Goal: Task Accomplishment & Management: Manage account settings

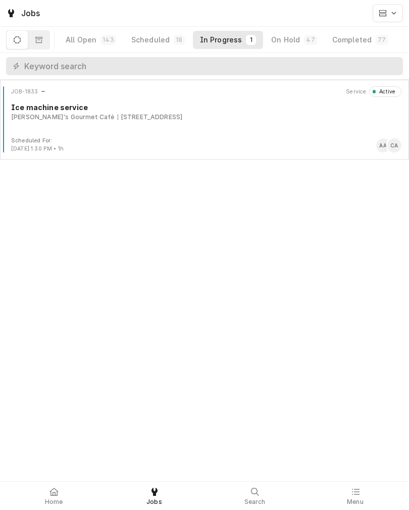
click at [69, 119] on div "[PERSON_NAME]'s Gourmet Café" at bounding box center [62, 117] width 103 height 9
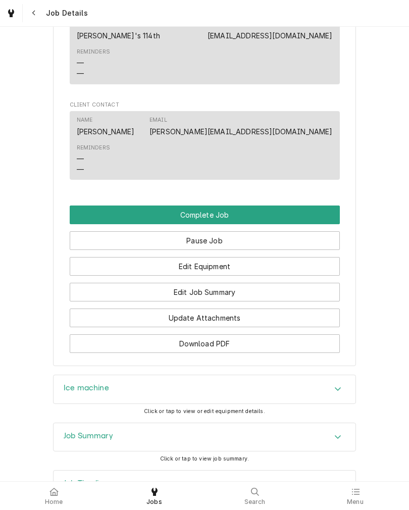
scroll to position [775, 0]
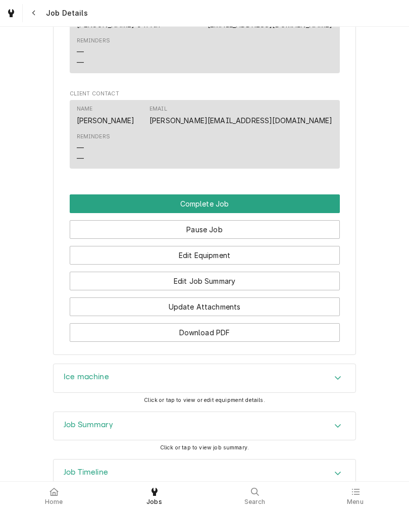
click at [311, 284] on button "Edit Job Summary" at bounding box center [205, 281] width 270 height 19
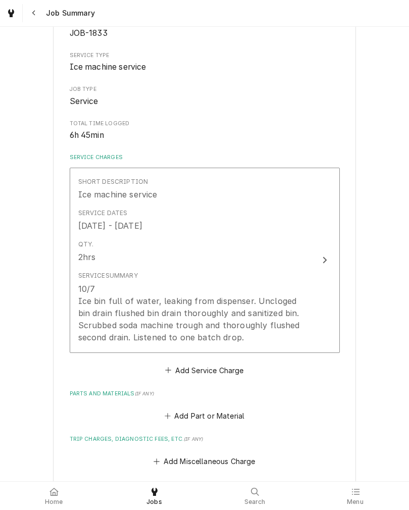
scroll to position [137, 0]
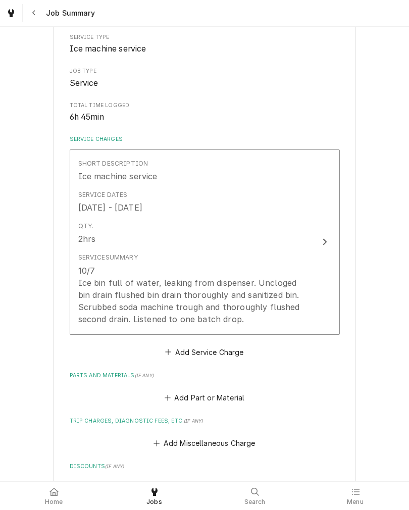
click at [317, 266] on button "Short Description Ice machine service Service Dates [DATE] - [DATE] Qty. 2hrs S…" at bounding box center [205, 241] width 270 height 185
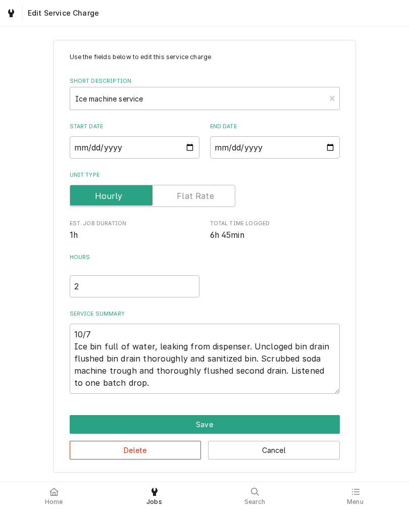
scroll to position [11, 0]
click at [331, 388] on textarea "10/7 Ice bin full of water, leaking from dispenser. Uncloged bin drain flushed …" at bounding box center [205, 359] width 270 height 70
click at [319, 386] on textarea "10/7 Ice bin full of water, leaking from dispenser. Uncloged bin drain flushed …" at bounding box center [205, 359] width 270 height 70
type textarea "x"
type textarea "10/7 Ice bin full of water, leaking from dispenser. Uncloged bin drain flushed …"
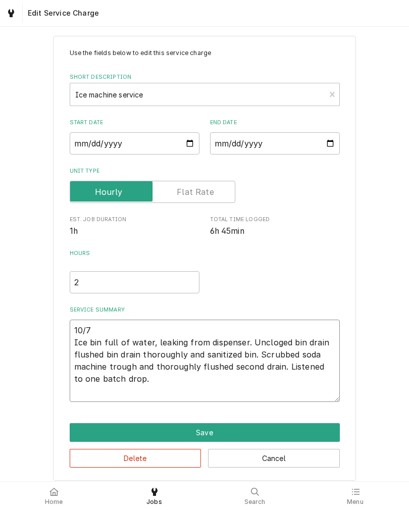
type textarea "x"
type textarea "10/7 Ice bin full of water, leaking from dispenser. Uncloged bin drain flushed …"
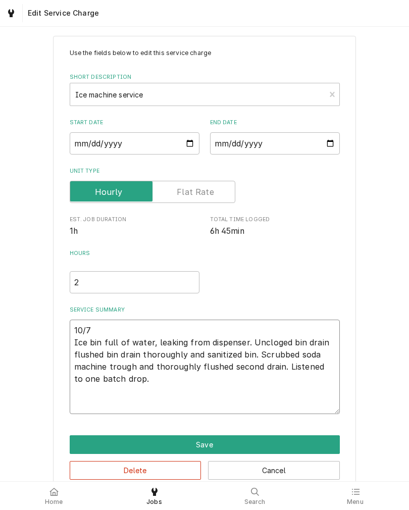
type textarea "x"
type textarea "10/7 Ice bin full of water, leaking from dispenser. Uncloged bin drain flushed …"
type textarea "x"
type textarea "10/7 Ice bin full of water, leaking from dispenser. Uncloged bin drain flushed …"
type textarea "x"
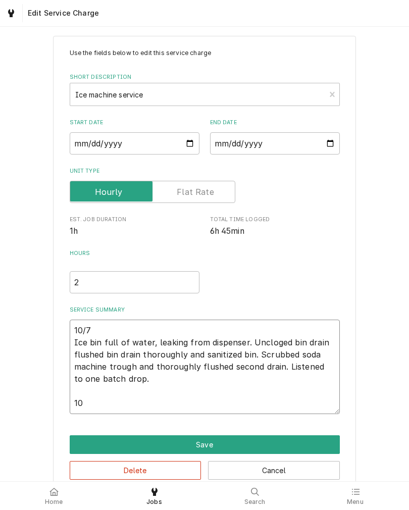
type textarea "10/7 Ice bin full of water, leaking from dispenser. Uncloged bin drain flushed …"
type textarea "x"
type textarea "10/7 Ice bin full of water, leaking from dispenser. Uncloged bin drain flushed …"
type textarea "x"
type textarea "10/7 Ice bin full of water, leaking from dispenser. Uncloged bin drain flushed …"
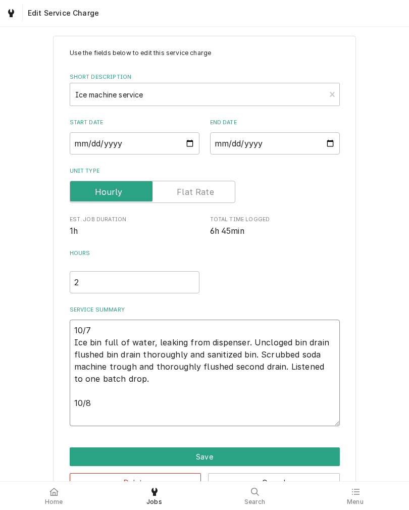
type textarea "x"
type textarea "10/7 Ice bin full of water, leaking from dispenser. Uncloged bin drain flushed …"
type textarea "x"
type textarea "10/7 Ice bin full of water, leaking from dispenser. Uncloged bin drain flushed …"
type textarea "x"
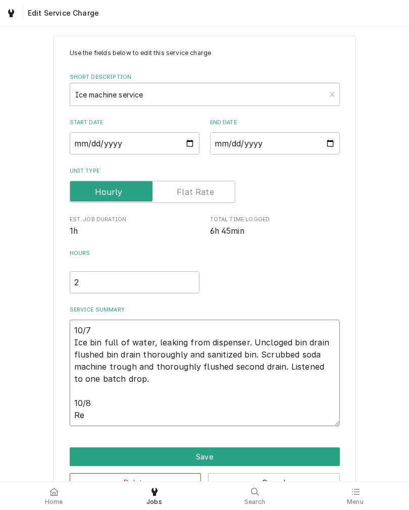
type textarea "10/7 Ice bin full of water, leaking from dispenser. Uncloged bin drain flushed …"
type textarea "x"
type textarea "10/7 Ice bin full of water, leaking from dispenser. Uncloged bin drain flushed …"
type textarea "x"
type textarea "10/7 Ice bin full of water, leaking from dispenser. Uncloged bin drain flushed …"
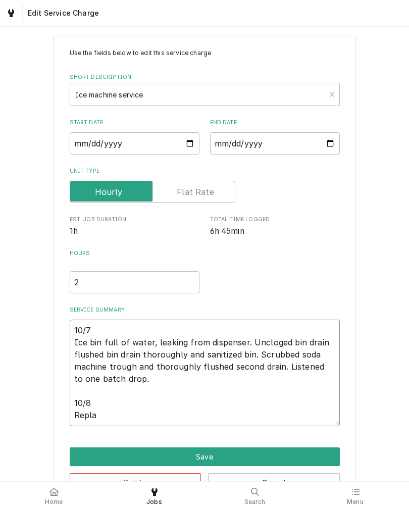
type textarea "x"
type textarea "10/7 Ice bin full of water, leaking from dispenser. Uncloged bin drain flushed …"
type textarea "x"
type textarea "10/7 Ice bin full of water, leaking from dispenser. Uncloged bin drain flushed …"
type textarea "x"
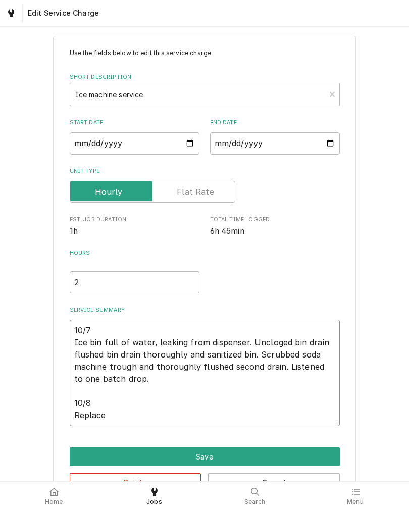
type textarea "10/7 Ice bin full of water, leaking from dispenser. Uncloged bin drain flushed …"
type textarea "x"
type textarea "10/7 Ice bin full of water, leaking from dispenser. Uncloged bin drain flushed …"
type textarea "x"
type textarea "10/7 Ice bin full of water, leaking from dispenser. Uncloged bin drain flushed …"
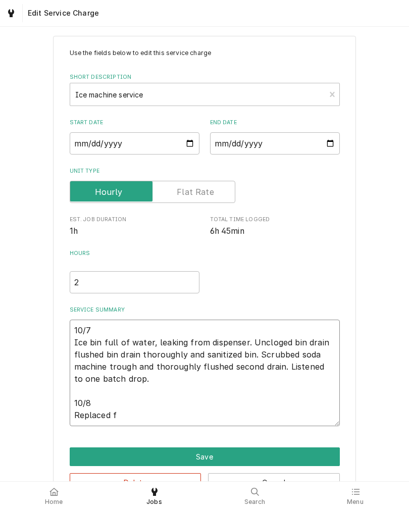
type textarea "x"
type textarea "10/7 Ice bin full of water, leaking from dispenser. Uncloged bin drain flushed …"
type textarea "x"
type textarea "10/7 Ice bin full of water, leaking from dispenser. Uncloged bin drain flushed …"
type textarea "x"
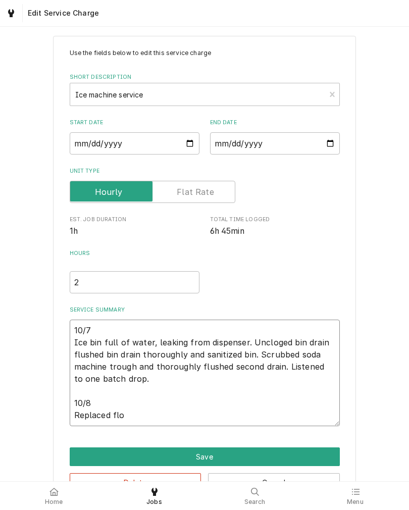
type textarea "10/7 Ice bin full of water, leaking from dispenser. Uncloged bin drain flushed …"
type textarea "x"
type textarea "10/7 Ice bin full of water, leaking from dispenser. Uncloged bin drain flushed …"
type textarea "x"
type textarea "10/7 Ice bin full of water, leaking from dispenser. Uncloged bin drain flushed …"
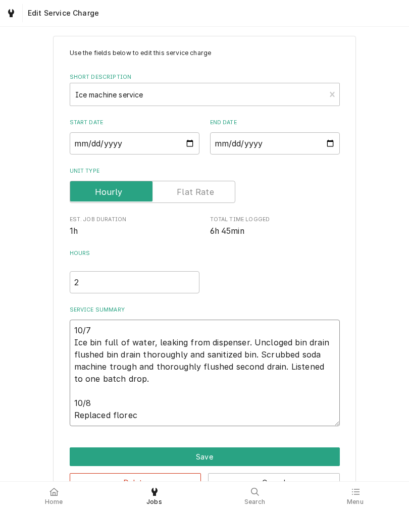
type textarea "x"
type textarea "10/7 Ice bin full of water, leaking from dispenser. Uncloged bin drain flushed …"
type textarea "x"
type textarea "10/7 Ice bin full of water, leaking from dispenser. Uncloged bin drain flushed …"
type textarea "x"
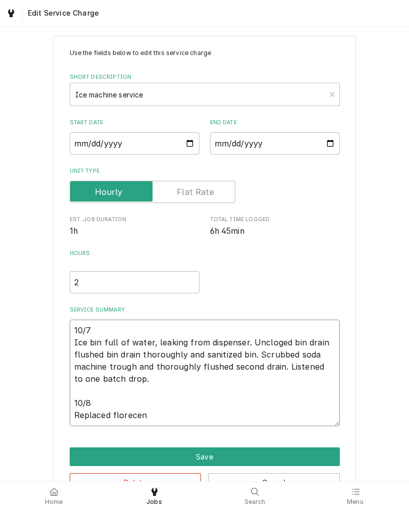
type textarea "10/7 Ice bin full of water, leaking from dispenser. Uncloged bin drain flushed …"
type textarea "x"
type textarea "10/7 Ice bin full of water, leaking from dispenser. Uncloged bin drain flushed …"
type textarea "x"
type textarea "10/7 Ice bin full of water, leaking from dispenser. Uncloged bin drain flushed …"
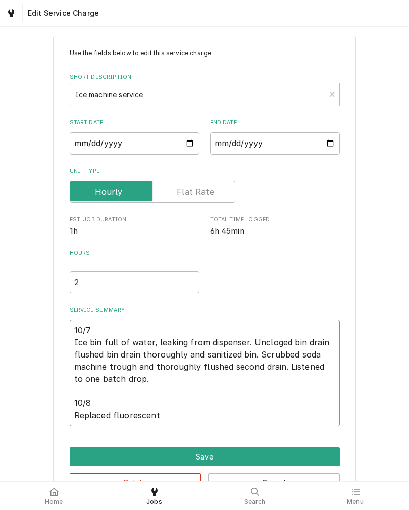
type textarea "x"
type textarea "10/7 Ice bin full of water, leaking from dispenser. Uncloged bin drain flushed …"
type textarea "x"
type textarea "10/7 Ice bin full of water, leaking from dispenser. Uncloged bin drain flushed …"
type textarea "x"
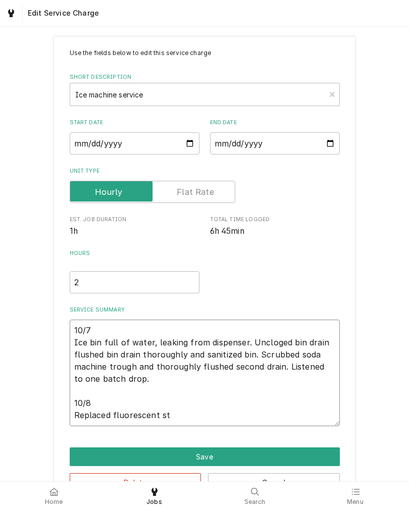
type textarea "10/7 Ice bin full of water, leaking from dispenser. Uncloged bin drain flushed …"
type textarea "x"
type textarea "10/7 Ice bin full of water, leaking from dispenser. Uncloged bin drain flushed …"
type textarea "x"
type textarea "10/7 Ice bin full of water, leaking from dispenser. Uncloged bin drain flushed …"
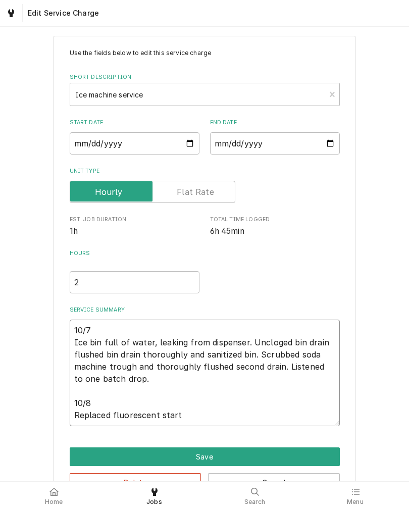
type textarea "x"
type textarea "10/7 Ice bin full of water, leaking from dispenser. Uncloged bin drain flushed …"
type textarea "x"
type textarea "10/7 Ice bin full of water, leaking from dispenser. Uncloged bin drain flushed …"
type textarea "x"
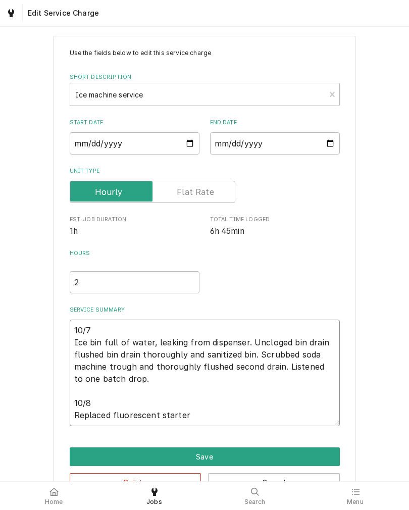
type textarea "10/7 Ice bin full of water, leaking from dispenser. Uncloged bin drain flushed …"
type textarea "x"
type textarea "10/7 Ice bin full of water, leaking from dispenser. Uncloged bin drain flushed …"
type textarea "x"
type textarea "10/7 Ice bin full of water, leaking from dispenser. Uncloged bin drain flushed …"
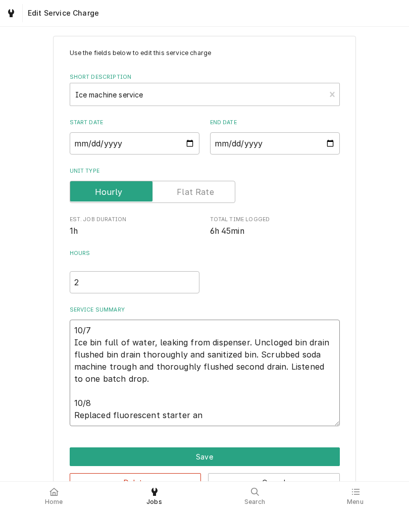
type textarea "x"
type textarea "10/7 Ice bin full of water, leaking from dispenser. Uncloged bin drain flushed …"
type textarea "x"
type textarea "10/7 Ice bin full of water, leaking from dispenser. Uncloged bin drain flushed …"
type textarea "x"
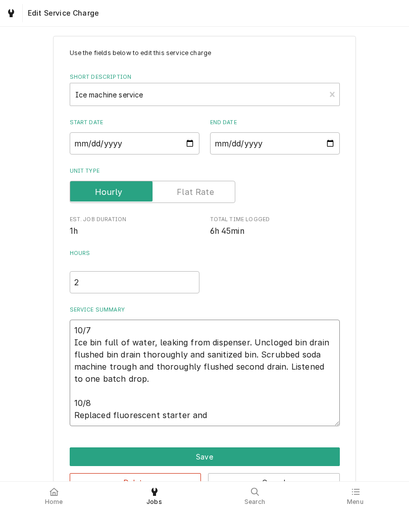
type textarea "10/7 Ice bin full of water, leaking from dispenser. Uncloged bin drain flushed …"
type textarea "x"
type textarea "10/7 Ice bin full of water, leaking from dispenser. Uncloged bin drain flushed …"
type textarea "x"
type textarea "10/7 Ice bin full of water, leaking from dispenser. Uncloged bin drain flushed …"
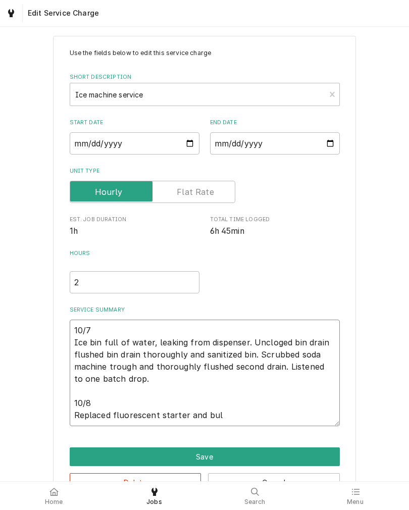
type textarea "x"
type textarea "10/7 Ice bin full of water, leaking from dispenser. Uncloged bin drain flushed …"
type textarea "x"
type textarea "10/7 Ice bin full of water, leaking from dispenser. Uncloged bin drain flushed …"
type textarea "x"
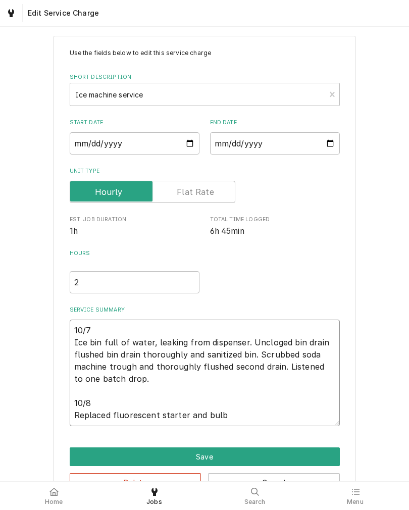
type textarea "10/7 Ice bin full of water, leaking from dispenser. Uncloged bin drain flushed …"
type textarea "x"
type textarea "10/7 Ice bin full of water, leaking from dispenser. Uncloged bin drain flushed …"
type textarea "x"
type textarea "10/7 Ice bin full of water, leaking from dispenser. Uncloged bin drain flushed …"
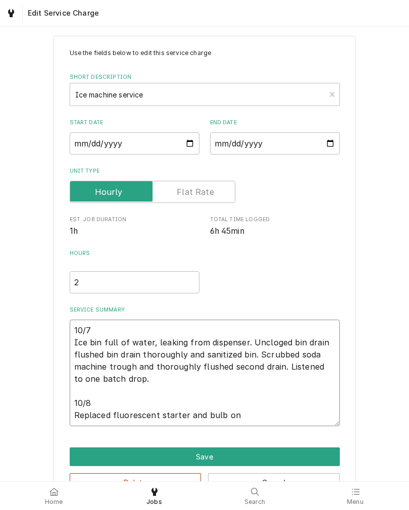
type textarea "x"
type textarea "10/7 Ice bin full of water, leaking from dispenser. Uncloged bin drain flushed …"
type textarea "x"
type textarea "10/7 Ice bin full of water, leaking from dispenser. Uncloged bin drain flushed …"
type textarea "x"
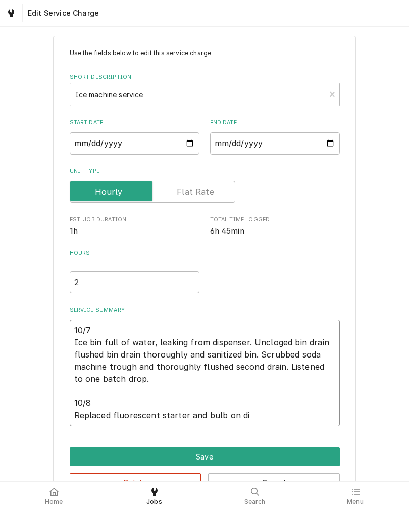
type textarea "10/7 Ice bin full of water, leaking from dispenser. Uncloged bin drain flushed …"
type textarea "x"
type textarea "10/7 Ice bin full of water, leaking from dispenser. Uncloged bin drain flushed …"
type textarea "x"
type textarea "10/7 Ice bin full of water, leaking from dispenser. Uncloged bin drain flushed …"
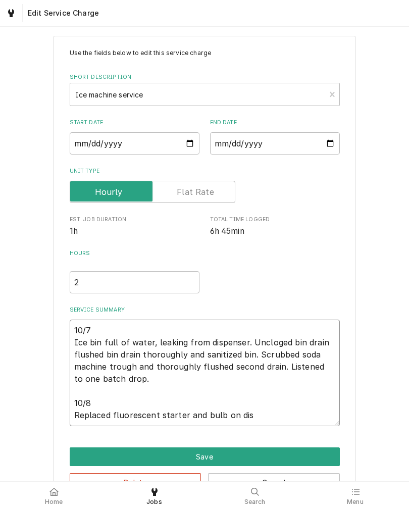
type textarea "x"
type textarea "10/7 Ice bin full of water, leaking from dispenser. Uncloged bin drain flushed …"
type textarea "x"
type textarea "10/7 Ice bin full of water, leaking from dispenser. Uncloged bin drain flushed …"
type textarea "x"
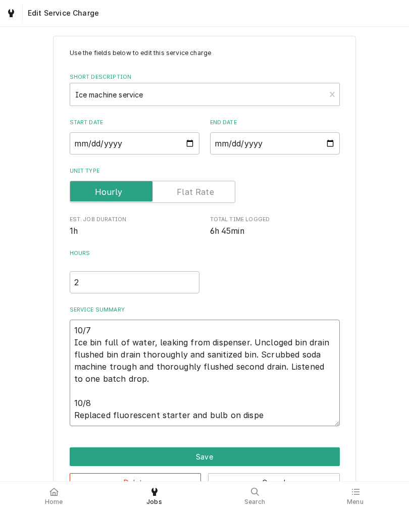
type textarea "10/7 Ice bin full of water, leaking from dispenser. Uncloged bin drain flushed …"
type textarea "x"
type textarea "10/7 Ice bin full of water, leaking from dispenser. Uncloged bin drain flushed …"
type textarea "x"
type textarea "10/7 Ice bin full of water, leaking from dispenser. Uncloged bin drain flushed …"
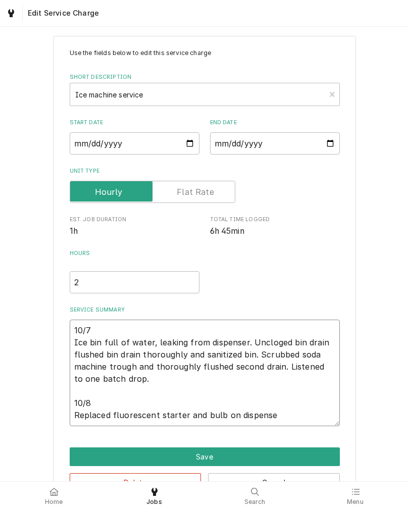
type textarea "x"
type textarea "10/7 Ice bin full of water, leaking from dispenser. Uncloged bin drain flushed …"
click at [344, 216] on div "Use the fields below to edit this service charge Short Description Ice machine …" at bounding box center [204, 270] width 303 height 469
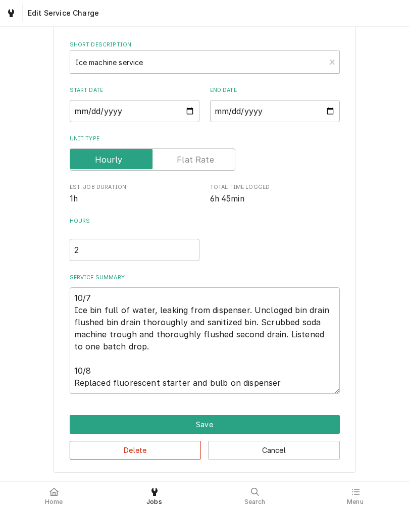
click at [83, 423] on button "Save" at bounding box center [205, 424] width 270 height 19
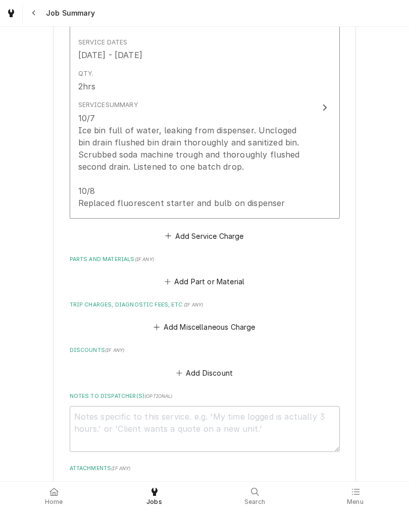
scroll to position [316, 0]
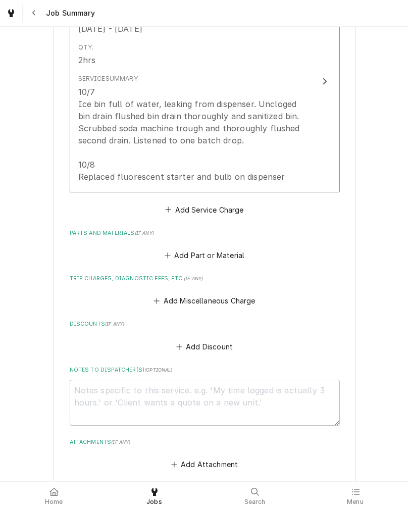
click at [243, 302] on button "Add Miscellaneous Charge" at bounding box center [204, 301] width 105 height 14
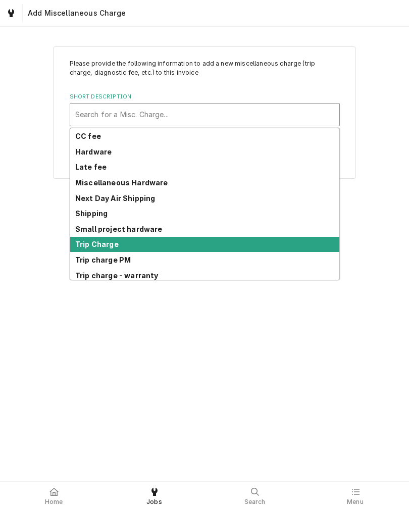
click at [81, 245] on strong "Trip Charge" at bounding box center [96, 244] width 43 height 9
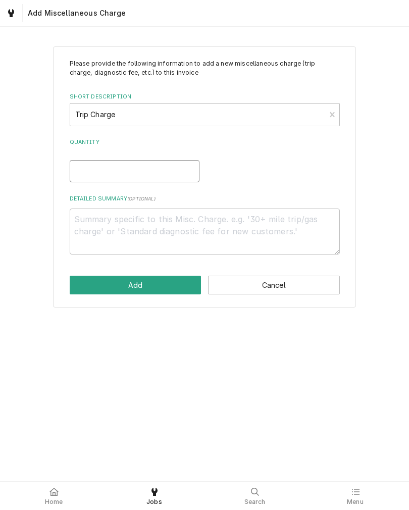
click at [75, 170] on input "Quantity" at bounding box center [135, 171] width 130 height 22
type textarea "x"
type input "1"
click at [70, 287] on button "Add" at bounding box center [136, 285] width 132 height 19
type textarea "x"
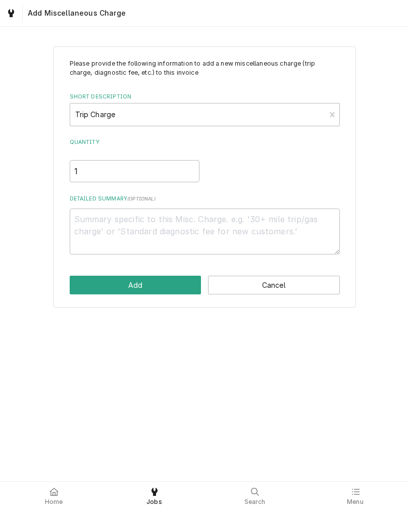
scroll to position [316, 0]
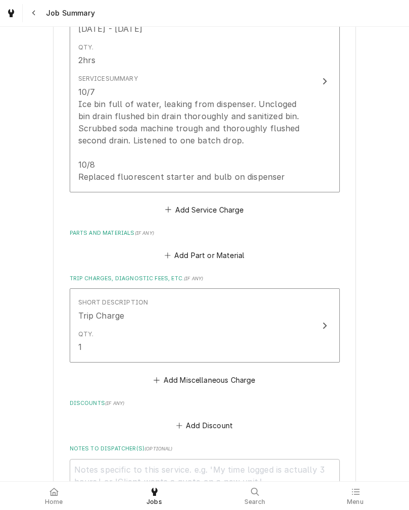
click at [225, 254] on button "Add Part or Material" at bounding box center [204, 255] width 83 height 14
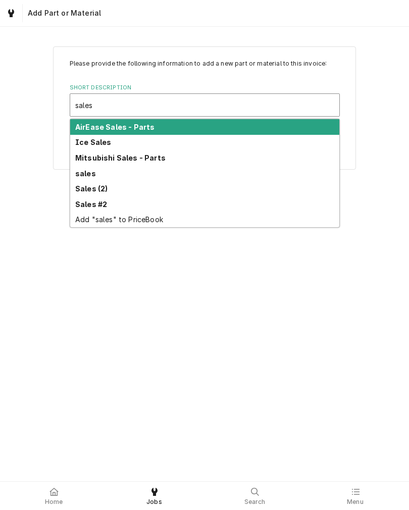
click at [80, 177] on strong "sales" at bounding box center [85, 173] width 21 height 9
type input "sales"
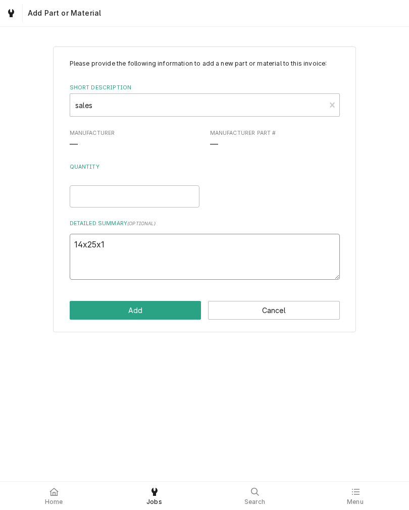
click at [125, 249] on textarea "14x25x1" at bounding box center [205, 257] width 270 height 46
type textarea "x"
type textarea "14x25x"
type textarea "x"
type textarea "14x25"
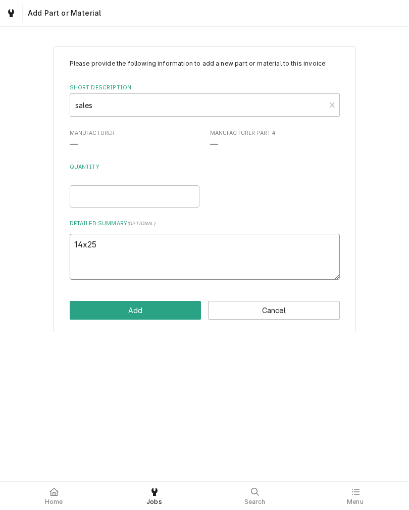
type textarea "x"
type textarea "14x2"
type textarea "x"
type textarea "14x"
type textarea "x"
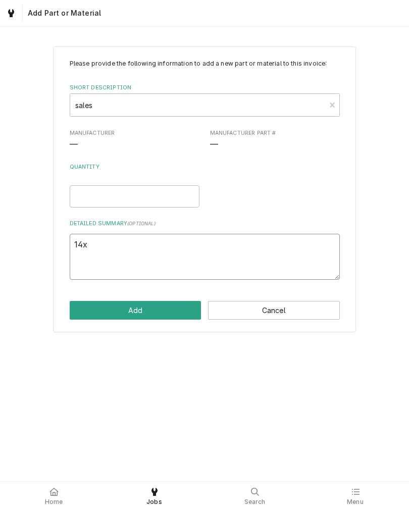
type textarea "14"
type textarea "x"
type textarea "1"
type textarea "x"
click at [89, 199] on input "Quantity" at bounding box center [135, 196] width 130 height 22
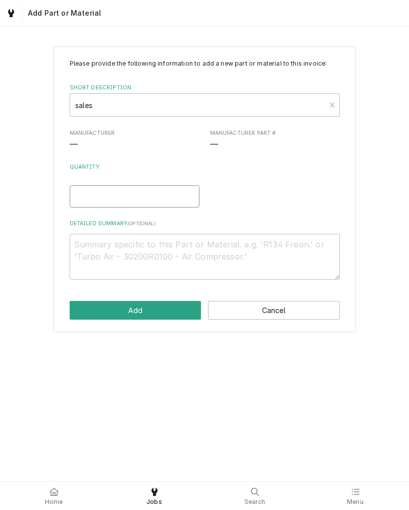
type textarea "x"
type input "1"
click at [81, 250] on textarea "Detailed Summary ( optional )" at bounding box center [205, 257] width 270 height 46
type textarea "x"
type textarea "F"
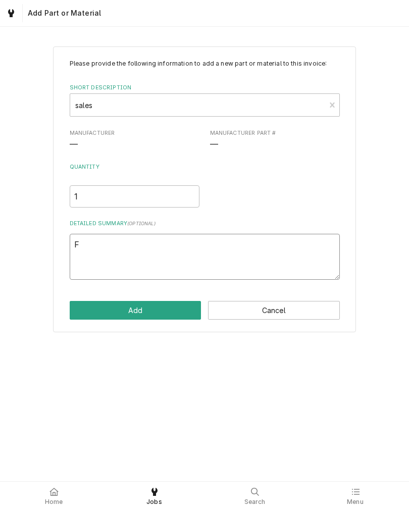
type textarea "x"
type textarea "FS"
type textarea "x"
type textarea "FS-"
type textarea "x"
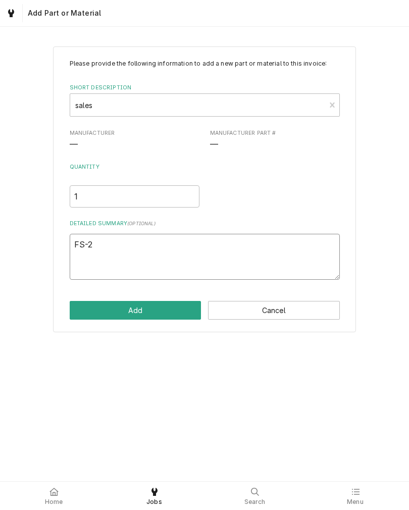
type textarea "FS-2"
click at [48, 373] on div "Please provide the following information to add a new part or material to this …" at bounding box center [204, 254] width 409 height 454
click at [125, 260] on textarea "FS-2" at bounding box center [205, 257] width 270 height 46
type textarea "x"
type textarea "FS-2"
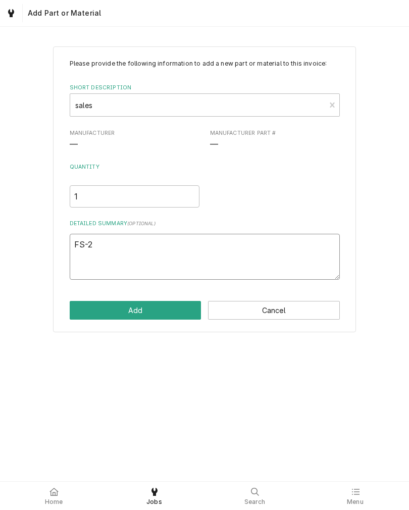
type textarea "x"
type textarea "FS-2 1"
type textarea "x"
type textarea "FS-2 18"
type textarea "x"
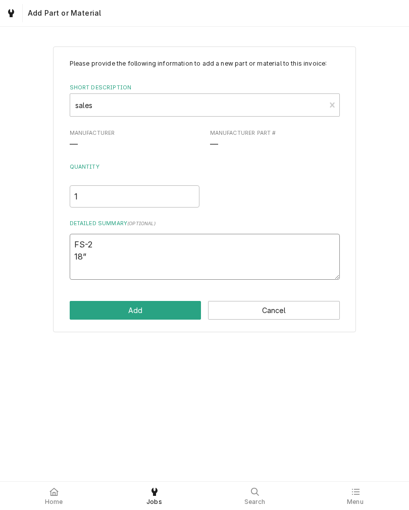
type textarea "FS-2 18”"
type textarea "x"
type textarea "FS-2 18” 1"
type textarea "x"
type textarea "FS-2 18” 15"
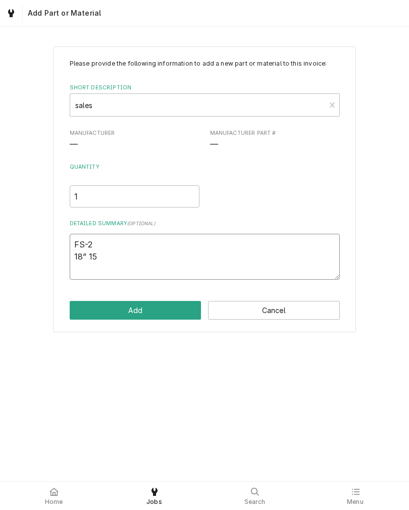
type textarea "x"
type textarea "FS-2 18” 15W"
type textarea "x"
type textarea "FS-2 18” 15W"
type textarea "x"
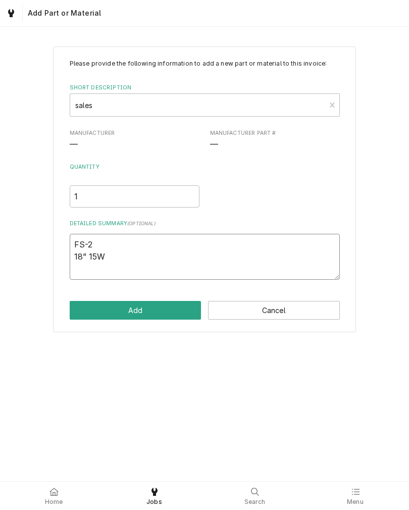
type textarea "FS-2 18” 15W 4"
type textarea "x"
type textarea "FS-2 18” 15W 41"
type textarea "x"
type textarea "FS-2 18” 15W 410"
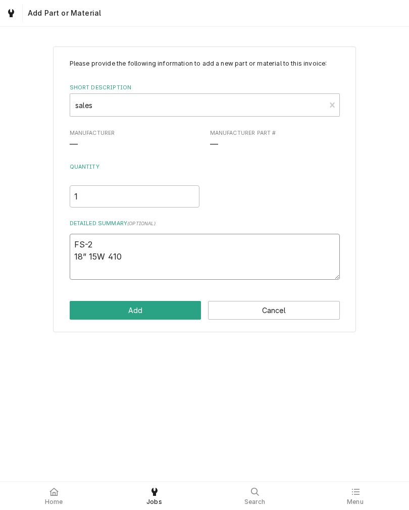
type textarea "x"
type textarea "FS-2 18” 15W 4100"
type textarea "x"
type textarea "FS-2 18” 15W 4100K"
type textarea "x"
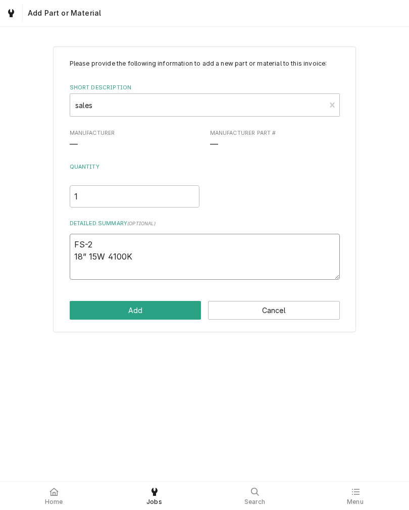
type textarea "FS-2 18” 15W 4100K"
type textarea "x"
type textarea "FS-2 18” 15W 4100K Co"
type textarea "x"
type textarea "FS-2 18” 15W 4100K Coo"
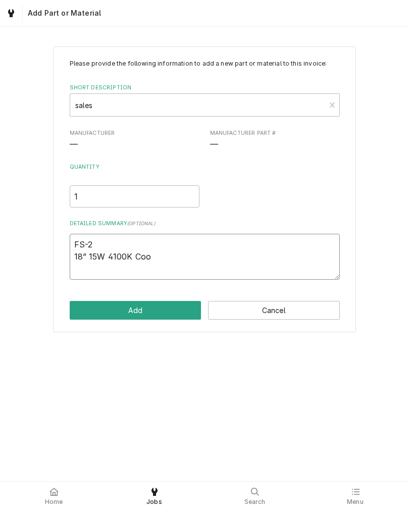
type textarea "x"
type textarea "FS-2 18” 15W 4100K Cool"
type textarea "x"
type textarea "FS-2 18” 15W 4100K Cool"
type textarea "x"
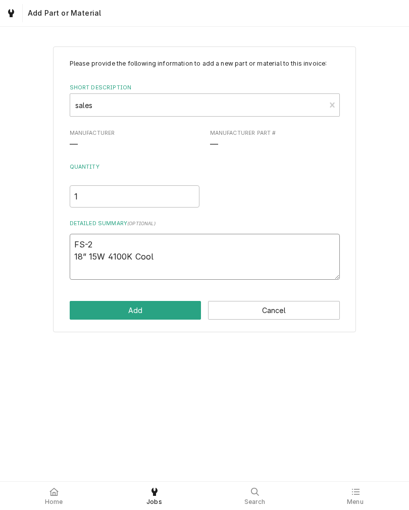
type textarea "FS-2 18” 15W 4100K Cool W"
type textarea "x"
type textarea "FS-2 18” 15W 4100K Cool Wh"
type textarea "x"
type textarea "FS-2 18” 15W 4100K Cool Whi"
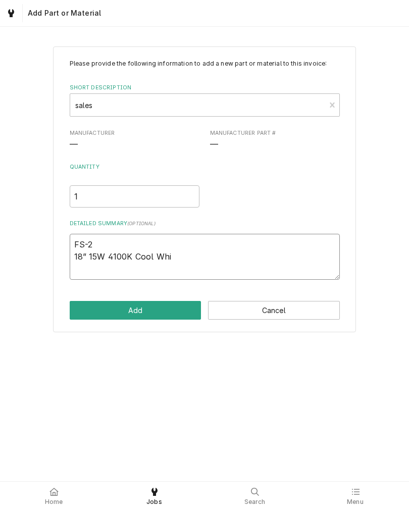
type textarea "x"
type textarea "FS-2 18” 15W 4100K Cool Whit"
type textarea "x"
type textarea "FS-2 18” 15W 4100K Cool White"
type textarea "x"
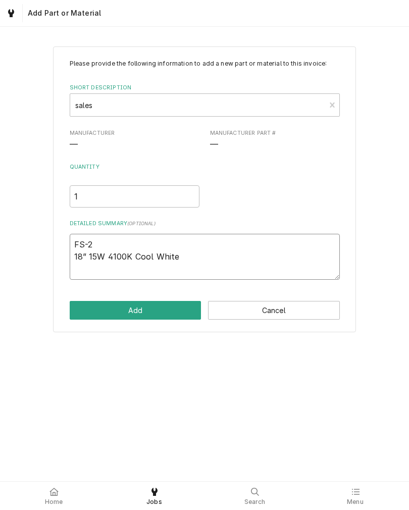
type textarea "FS-2 18” 15W 4100K Cool White"
type textarea "x"
type textarea "FS-2 18” 15W 4100K Cool White F"
type textarea "x"
type textarea "FS-2 18” 15W 4100K Cool White Fl"
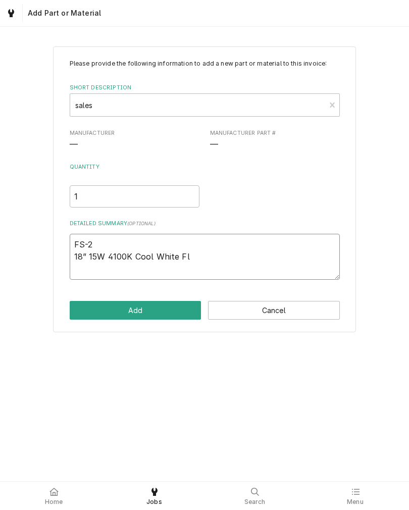
type textarea "x"
type textarea "FS-2 18” 15W 4100K Cool White Flo"
type textarea "x"
click at [201, 255] on textarea "FS-2 18” 15W 4100K Cool White Florecent bulb" at bounding box center [205, 257] width 270 height 46
click at [51, 377] on div "Please provide the following information to add a new part or material to this …" at bounding box center [204, 254] width 409 height 454
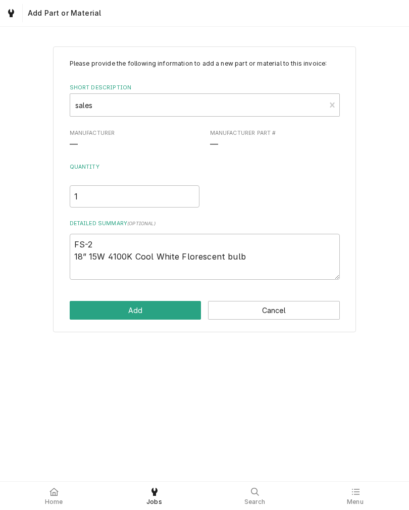
click at [88, 316] on button "Add" at bounding box center [136, 310] width 132 height 19
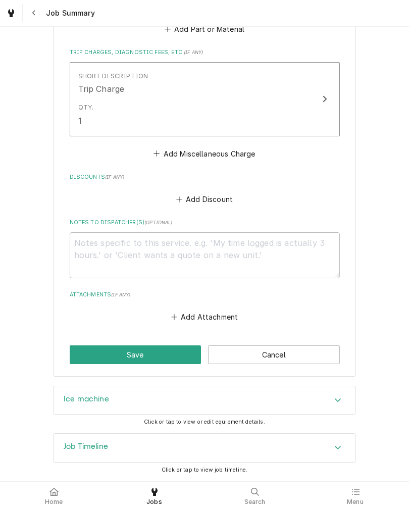
scroll to position [700, 0]
click at [81, 350] on button "Save" at bounding box center [136, 354] width 132 height 19
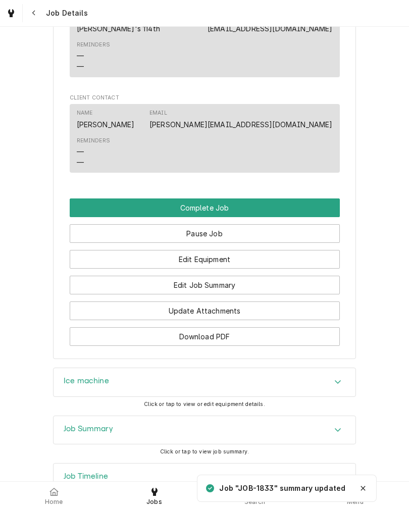
scroll to position [790, 0]
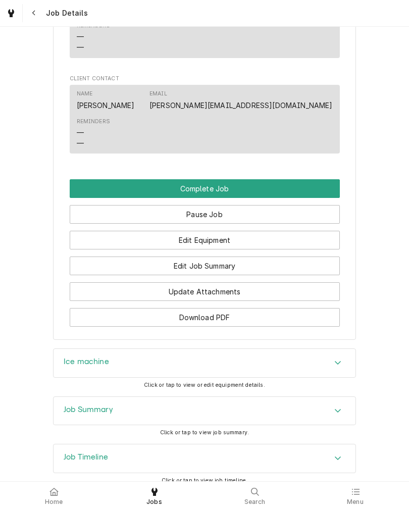
click at [303, 244] on button "Edit Equipment" at bounding box center [205, 240] width 270 height 19
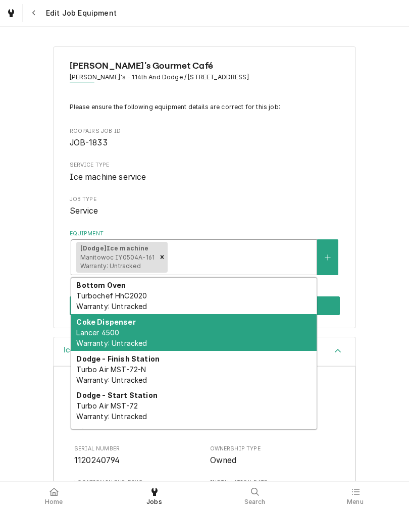
click at [95, 333] on span "Lancer 4500 Warranty: Untracked" at bounding box center [111, 337] width 71 height 19
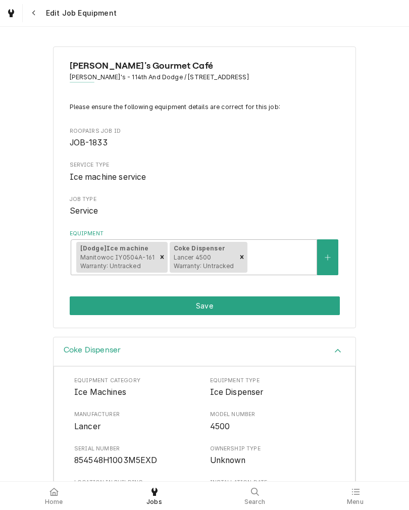
click at [76, 311] on button "Save" at bounding box center [205, 305] width 270 height 19
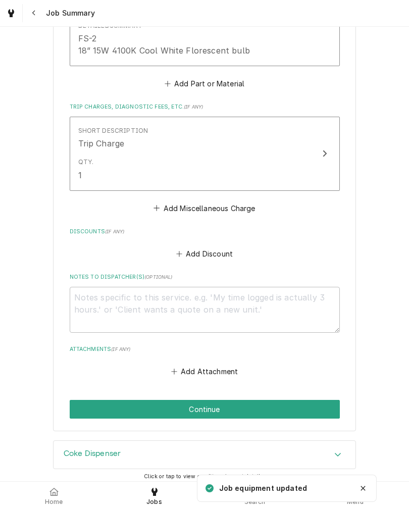
scroll to position [695, 0]
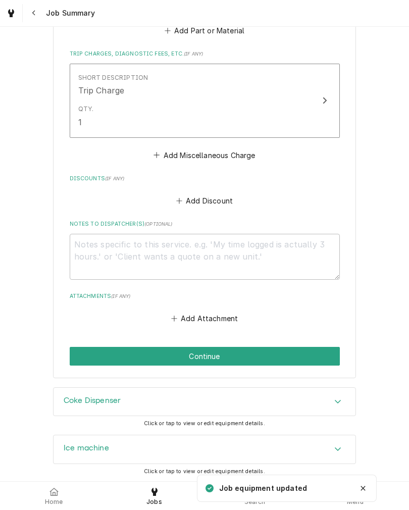
click at [291, 353] on button "Continue" at bounding box center [205, 356] width 270 height 19
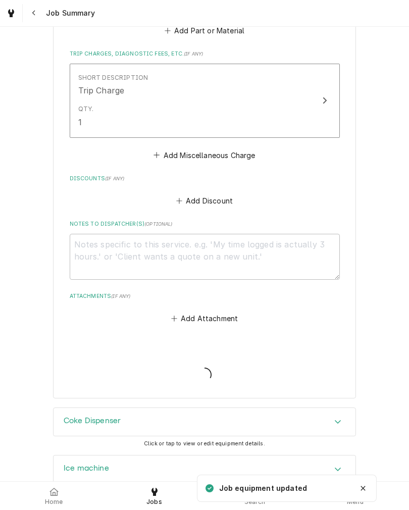
type textarea "x"
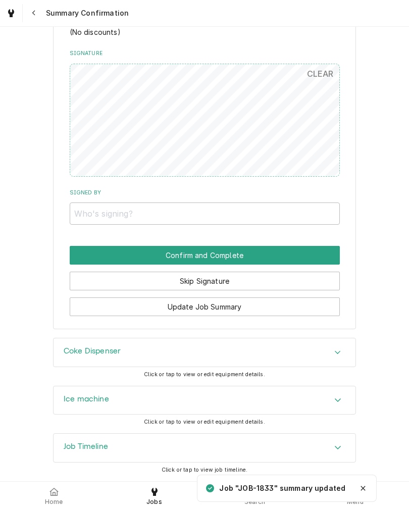
scroll to position [717, 0]
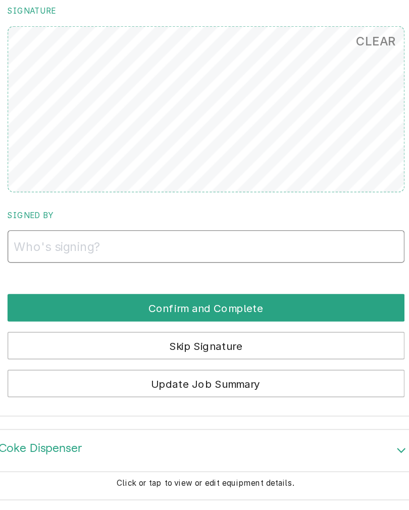
click at [242, 203] on input "Signed By" at bounding box center [205, 214] width 270 height 22
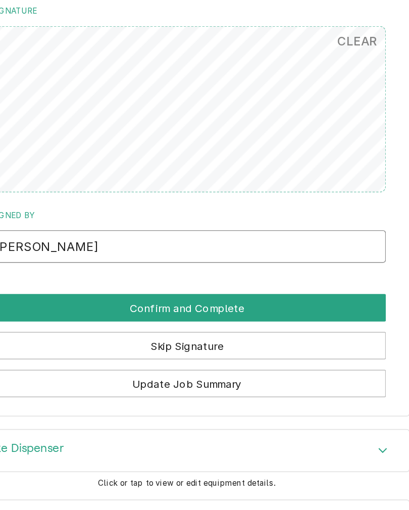
type input "Derek Putney"
click at [70, 246] on button "Confirm and Complete" at bounding box center [205, 255] width 270 height 19
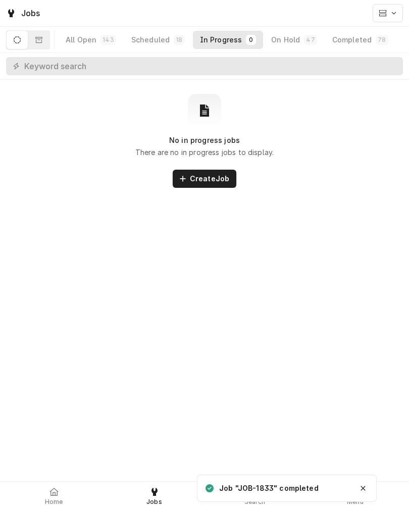
click at [50, 489] on icon at bounding box center [53, 492] width 9 height 8
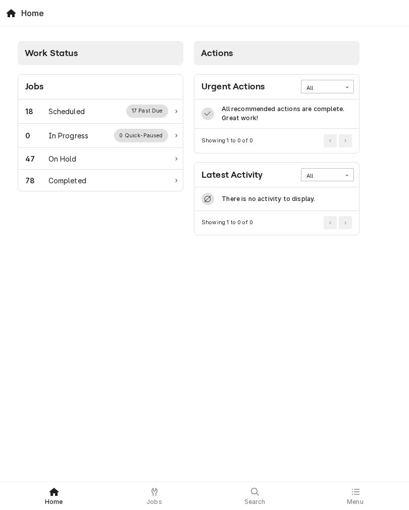
click at [55, 181] on div "Completed" at bounding box center [67, 180] width 38 height 11
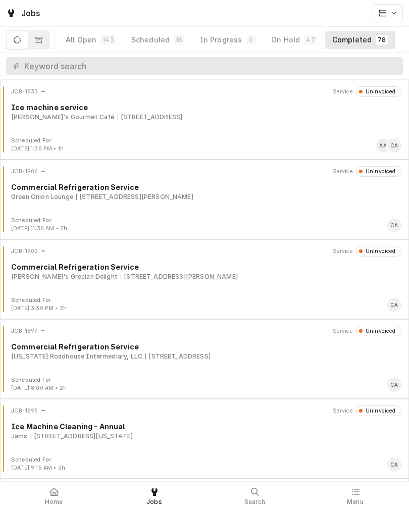
click at [124, 129] on div "JOB-1833 Service Uninvoiced Ice machine service Pickleman's Gourmet Café 370 N …" at bounding box center [204, 111] width 401 height 50
click at [118, 122] on div "370 N 114th St, Omaha, NE 68154" at bounding box center [150, 117] width 65 height 9
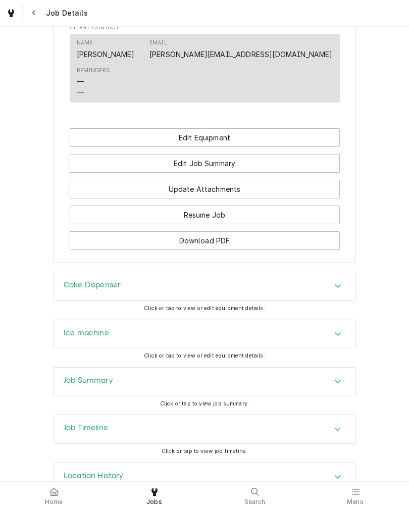
scroll to position [719, 0]
click at [121, 173] on button "Edit Job Summary" at bounding box center [205, 164] width 270 height 19
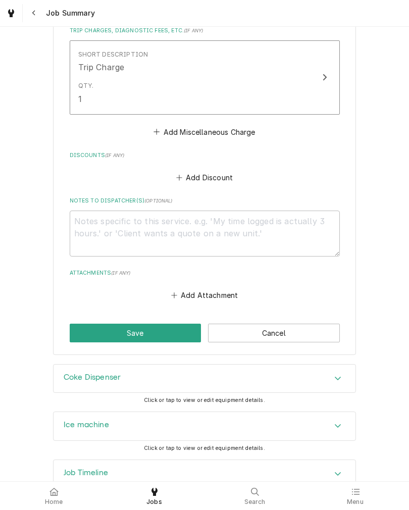
scroll to position [720, 0]
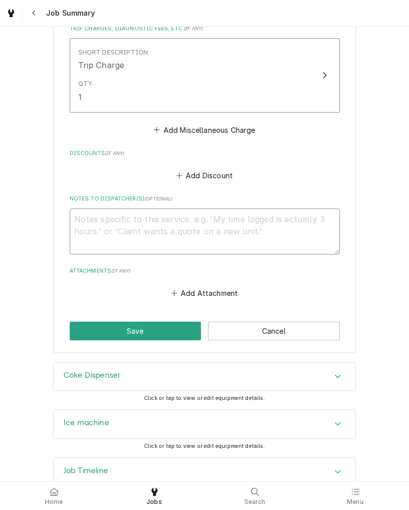
click at [107, 226] on textarea "Notes to Dispatcher(s) ( optional )" at bounding box center [205, 232] width 270 height 46
type textarea "F"
type textarea "x"
type textarea "FS"
type textarea "x"
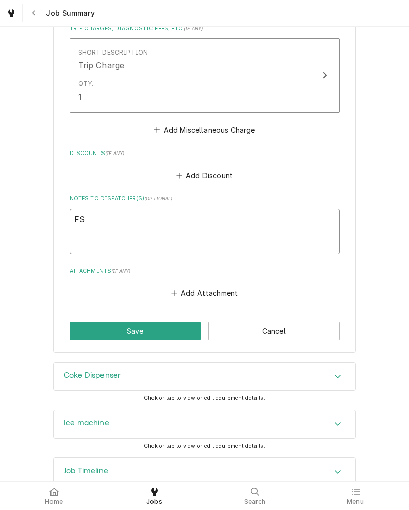
type textarea "FS-"
type textarea "x"
type textarea "FS-2"
type textarea "x"
type textarea "FS-2"
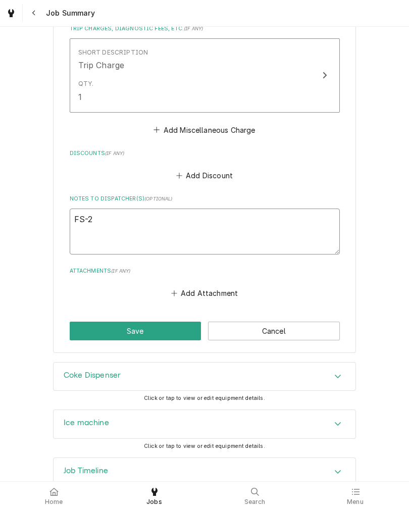
type textarea "x"
type textarea "FS-2 2"
type textarea "x"
type textarea "FS-2 2."
type textarea "x"
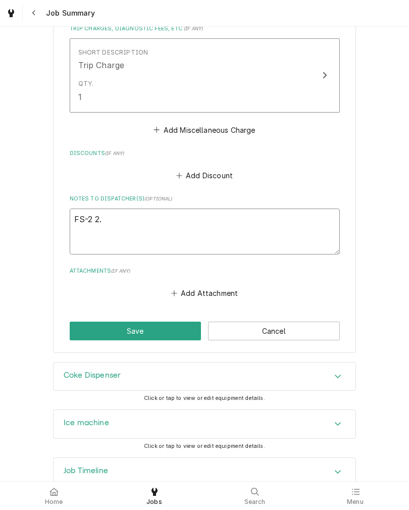
type textarea "FS-2 2.5"
type textarea "x"
type textarea "FS-2 2.50"
type textarea "x"
type textarea "FS-2 $2.50"
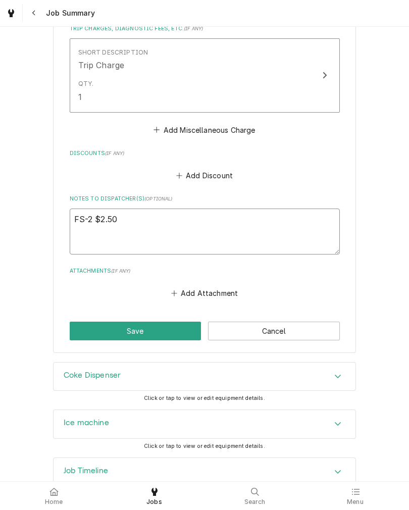
click at [305, 238] on textarea "FS-2 $2.50" at bounding box center [205, 232] width 270 height 46
type textarea "x"
type textarea "FS-2 $2.50"
type textarea "x"
type textarea "FS-2 $2.50 1"
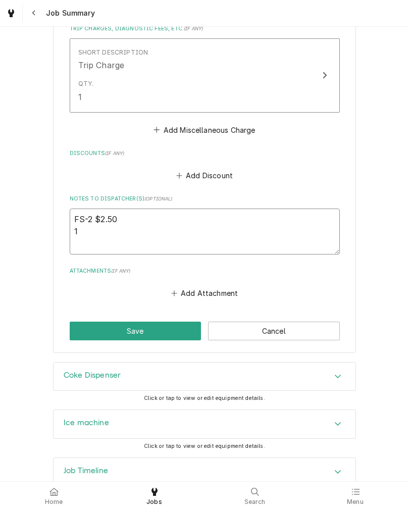
type textarea "x"
type textarea "FS-2 $2.50 18"
type textarea "x"
type textarea "FS-2 $2.50 18”"
type textarea "x"
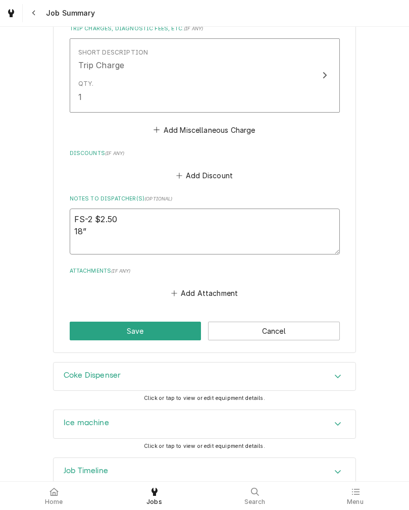
type textarea "FS-2 $2.50 18”"
type textarea "x"
type textarea "FS-2 $2.50 18” T"
type textarea "x"
type textarea "FS-2 $2.50 18” T8"
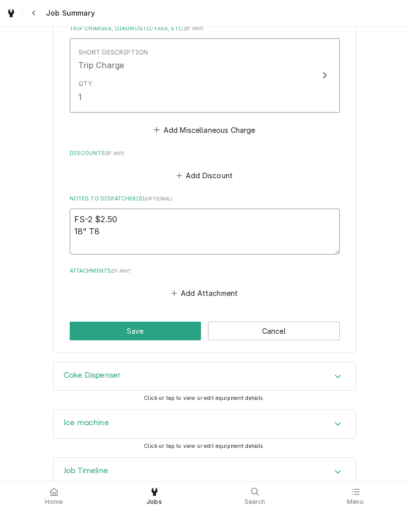
type textarea "x"
type textarea "FS-2 $2.50 18” T8"
type textarea "x"
type textarea "FS-2 $2.50 18” T8 1"
type textarea "x"
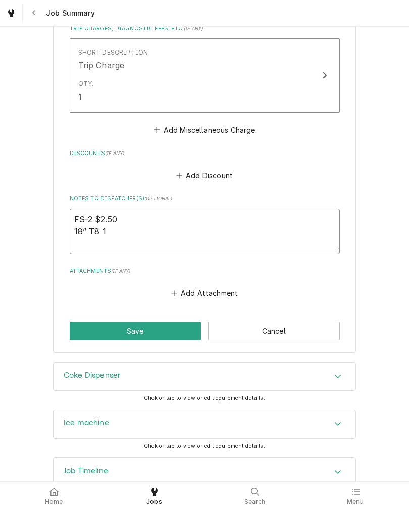
type textarea "FS-2 $2.50 18” T8 15"
type textarea "x"
type textarea "FS-2 $2.50 18” T8 15W"
type textarea "x"
type textarea "FS-2 $2.50 18” T8 15W"
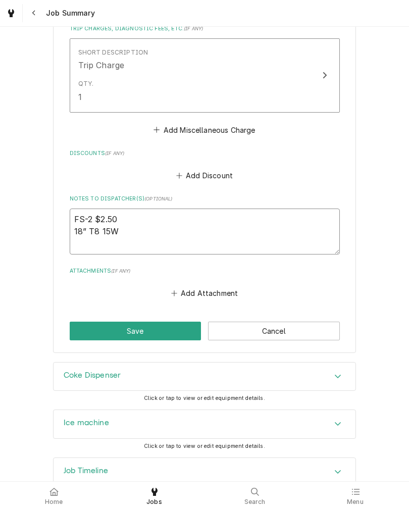
type textarea "x"
type textarea "FS-2 $2.50 18” T8 15W 4"
type textarea "x"
type textarea "FS-2 $2.50 18” T8 15W 410"
type textarea "x"
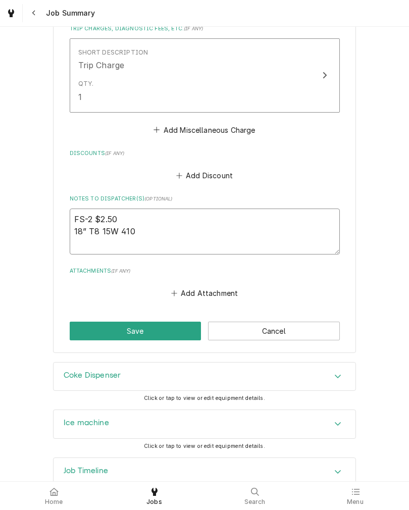
type textarea "FS-2 $2.50 18” T8 15W 4100"
type textarea "x"
type textarea "FS-2 $2.50 18” T8 15W 4100K"
type textarea "x"
type textarea "FS-2 $2.50 18” T8 15W 4100K"
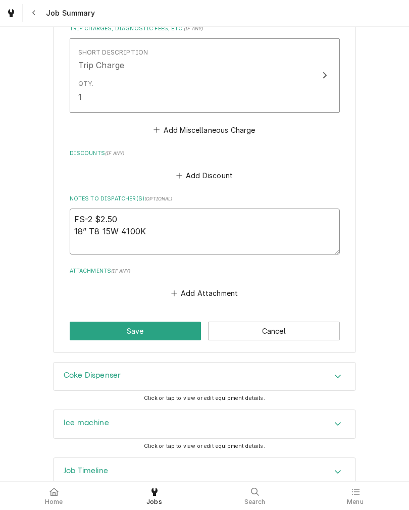
type textarea "x"
type textarea "FS-2 $2.50 18” T8 15W 4100K $"
type textarea "x"
type textarea "FS-2 $2.50 18” T8 15W 4100K $8"
type textarea "x"
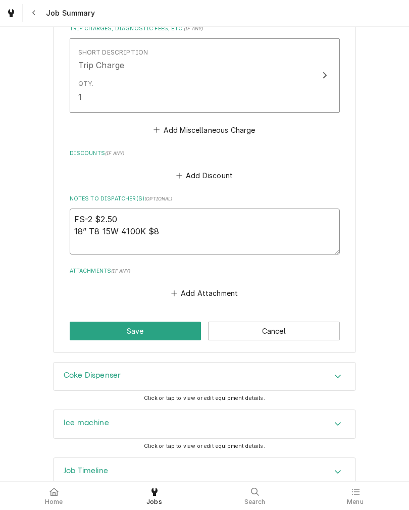
type textarea "FS-2 $2.50 18” T8 15W 4100K $"
type textarea "x"
type textarea "FS-2 $2.50 18” T8 15W 4100K $"
type textarea "x"
type textarea "FS-2 $2.50 18” T8 15W 4100K $7"
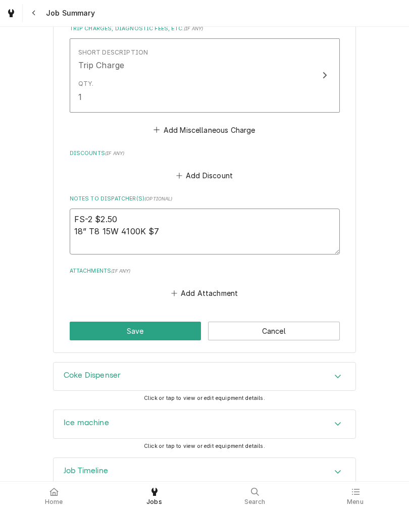
type textarea "x"
type textarea "FS-2 $2.50 18” T8 15W 4100K $7."
type textarea "x"
type textarea "FS-2 $2.50 18” T8 15W 4100K $7.9"
type textarea "x"
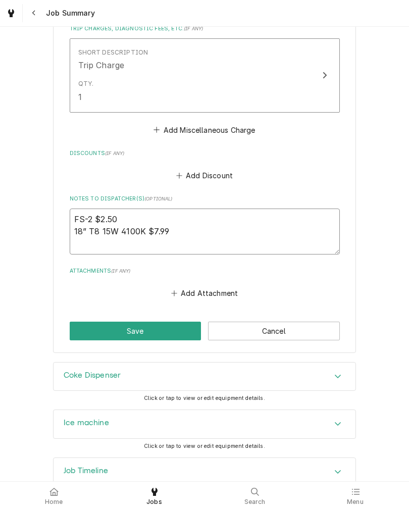
type textarea "FS-2 $2.50 18” T8 15W 4100K $7.99"
click at [151, 340] on button "Save" at bounding box center [136, 331] width 132 height 19
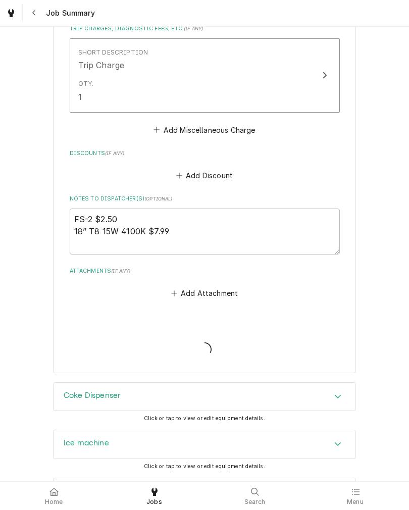
type textarea "x"
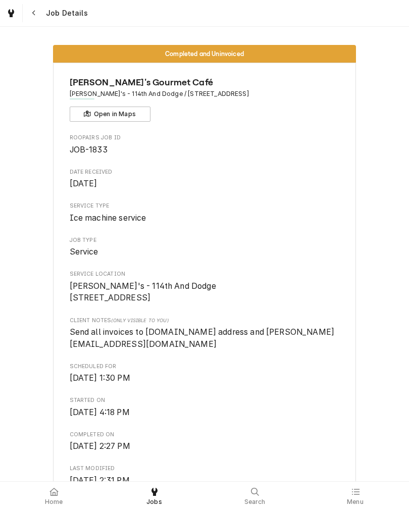
scroll to position [-4, 0]
click at [54, 500] on span "Home" at bounding box center [54, 502] width 18 height 8
